Goal: Find specific page/section: Find specific page/section

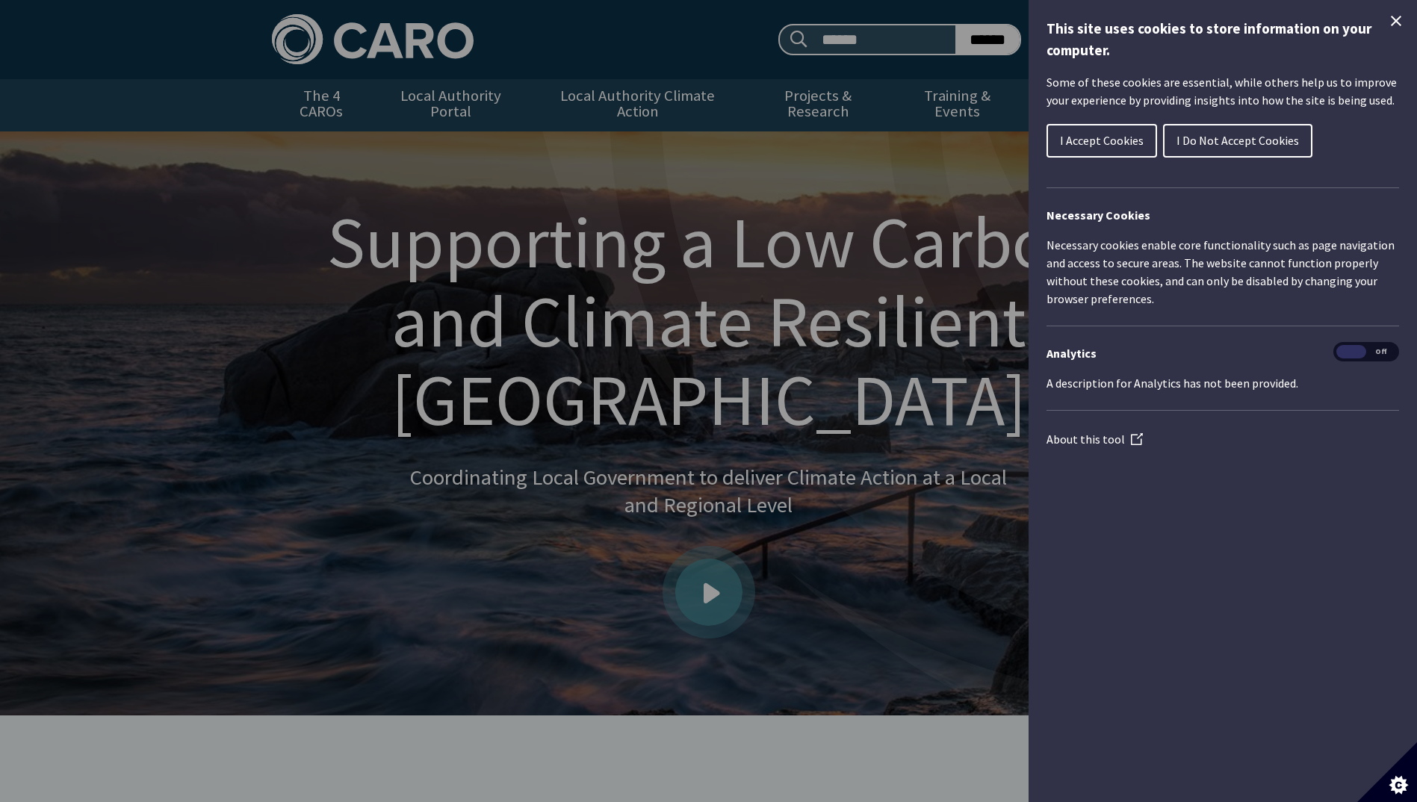
click at [1125, 143] on span "I Accept Cookies" at bounding box center [1102, 140] width 84 height 15
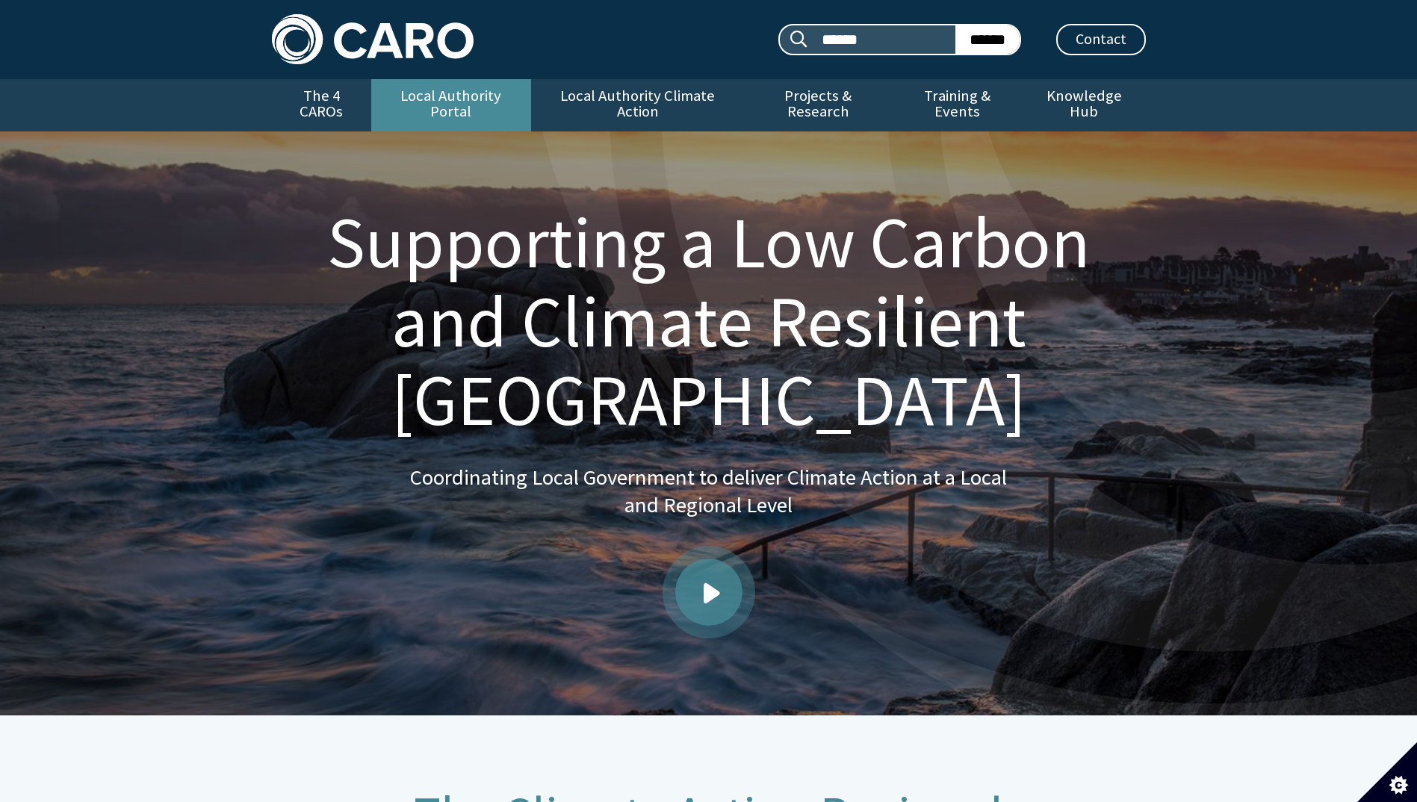
click at [415, 94] on link "Local Authority Portal" at bounding box center [451, 105] width 160 height 52
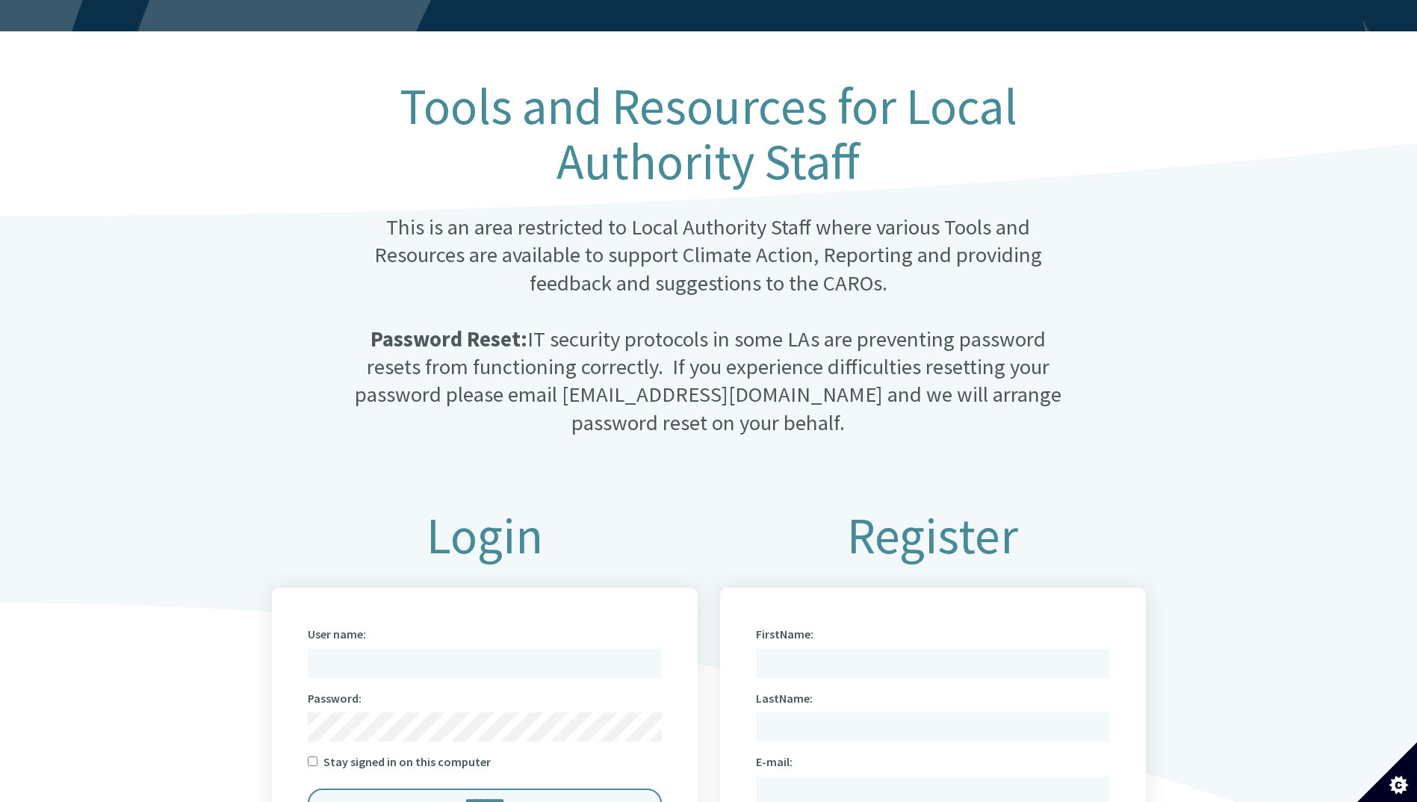
scroll to position [274, 0]
